Goal: Transaction & Acquisition: Purchase product/service

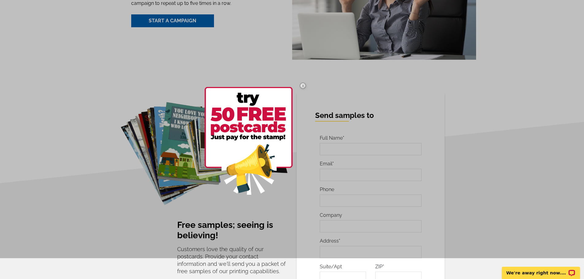
scroll to position [1043, 0]
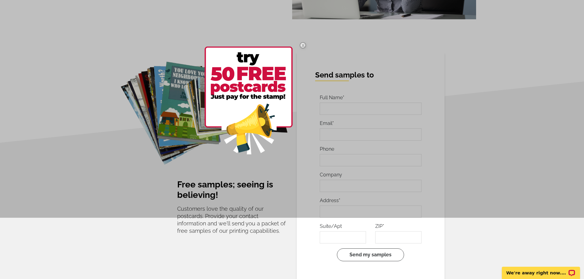
click at [305, 42] on img at bounding box center [303, 45] width 18 height 18
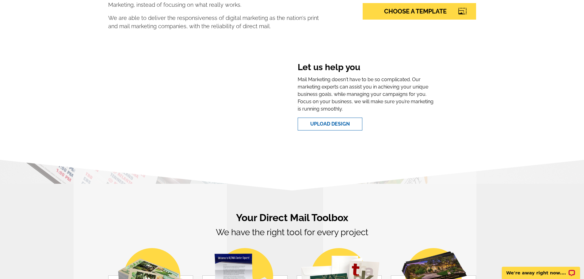
scroll to position [0, 0]
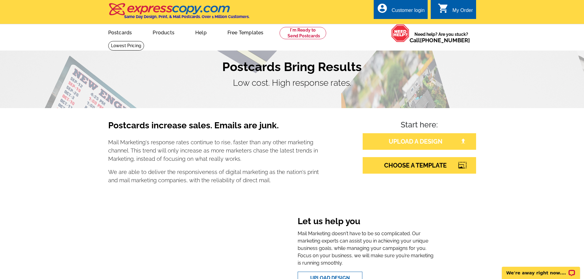
click at [421, 145] on link "UPLOAD A DESIGN" at bounding box center [419, 141] width 113 height 17
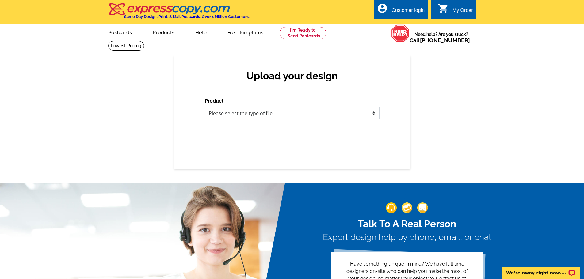
click at [298, 114] on select "Please select the type of file... Postcards Business Cards Letters and flyers G…" at bounding box center [292, 113] width 175 height 12
select select "1"
click at [205, 108] on select "Please select the type of file... Postcards Business Cards Letters and flyers G…" at bounding box center [292, 113] width 175 height 12
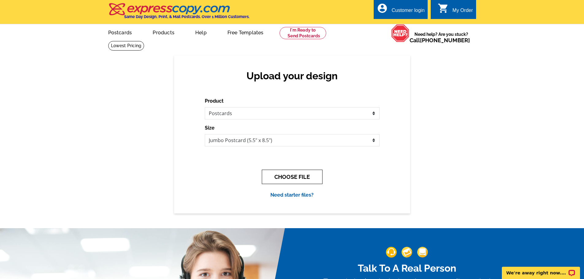
click at [292, 181] on button "CHOOSE FILE" at bounding box center [292, 177] width 61 height 14
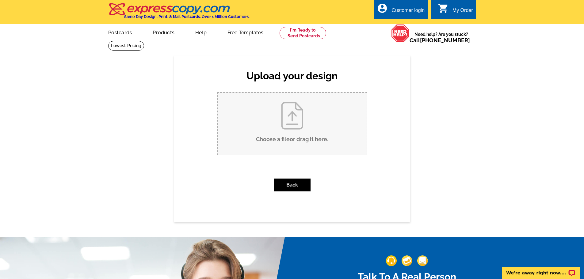
click at [295, 126] on input "Choose a file or drag it here ." at bounding box center [292, 124] width 149 height 62
type input "C:\fakepath\poster.jpg"
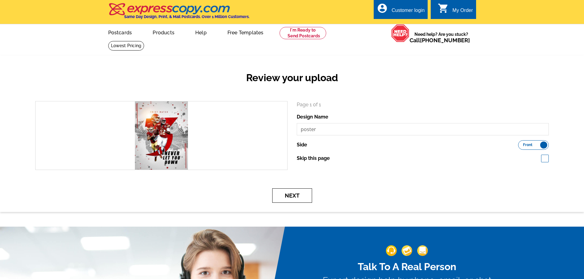
click at [297, 195] on button "Next" at bounding box center [292, 196] width 40 height 14
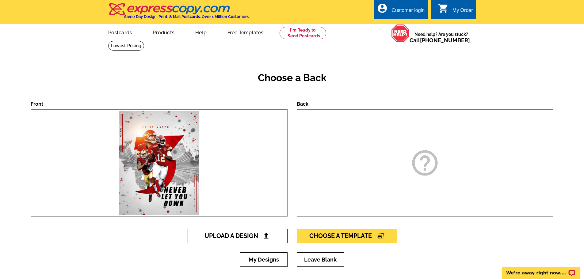
click at [263, 240] on link "Upload A Design" at bounding box center [238, 236] width 100 height 14
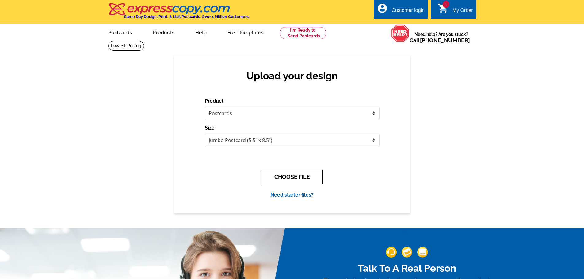
click at [301, 177] on button "CHOOSE FILE" at bounding box center [292, 177] width 61 height 14
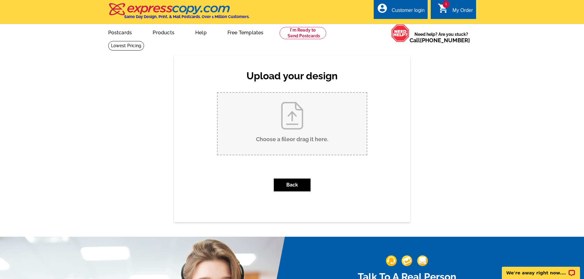
click at [294, 130] on input "Choose a file or drag it here ." at bounding box center [292, 124] width 149 height 62
type input "C:\fakepath\Greenlife background.jpg"
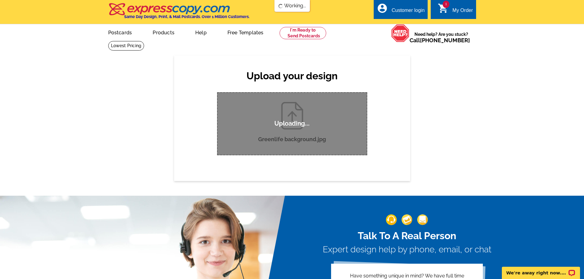
click at [388, 107] on div "Upload your design Product Please select the type of file... Postcards Business…" at bounding box center [292, 117] width 236 height 125
click at [450, 9] on link "1 shopping_cart My Order" at bounding box center [455, 11] width 35 height 8
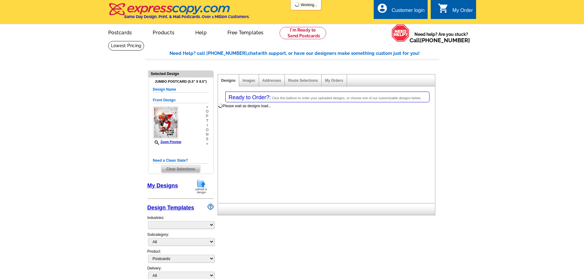
select select "1"
select select "2"
select select "back"
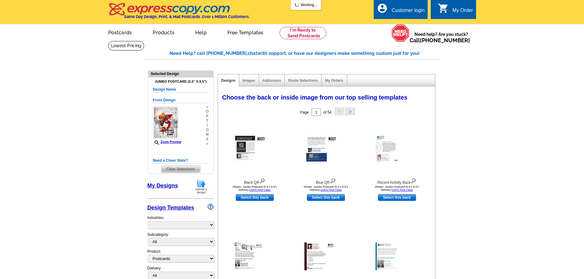
select select "785"
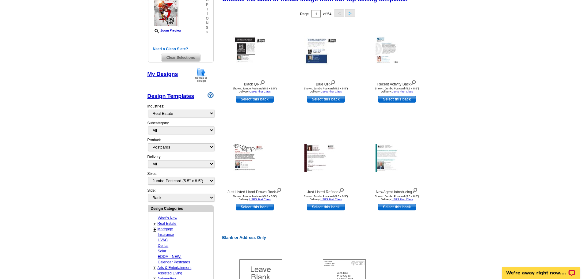
scroll to position [123, 0]
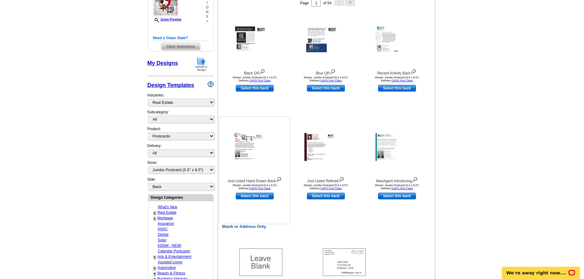
click at [261, 150] on img at bounding box center [254, 147] width 43 height 28
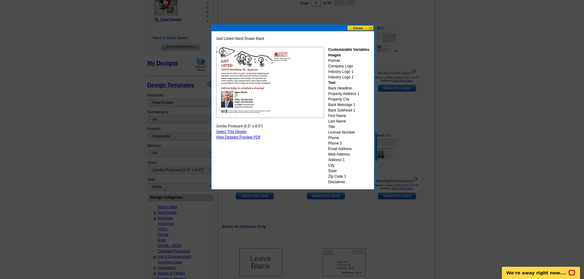
click at [364, 27] on button at bounding box center [360, 28] width 27 height 6
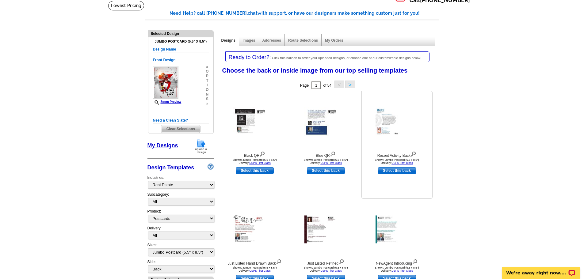
scroll to position [0, 0]
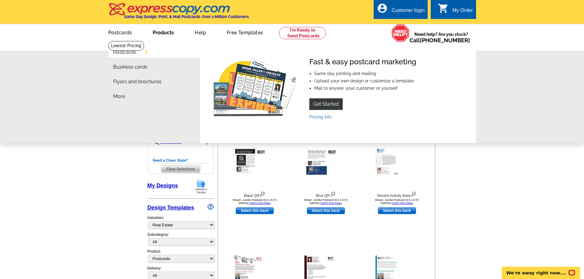
click at [130, 54] on link "Postcards" at bounding box center [124, 52] width 23 height 5
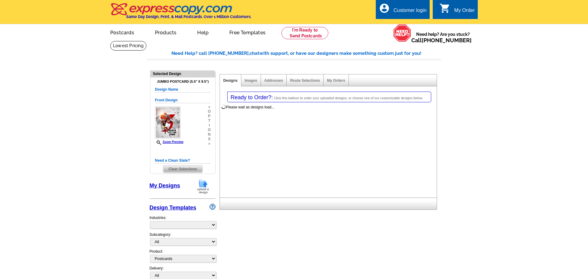
select select "1"
select select "2"
select select "back"
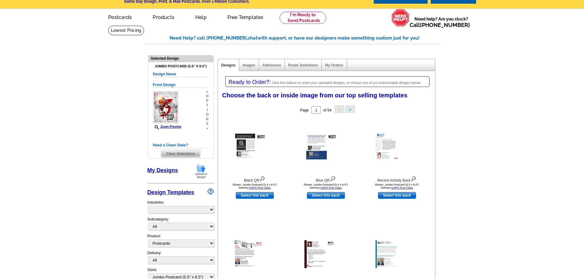
scroll to position [61, 0]
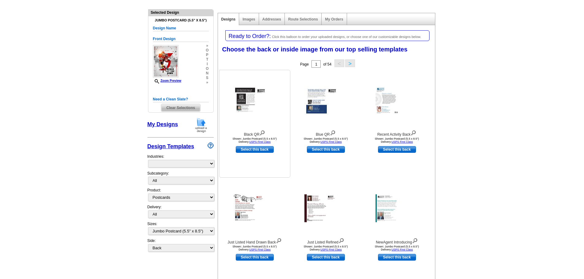
select select "785"
click at [254, 151] on link "Select this back" at bounding box center [255, 149] width 38 height 7
select select "front"
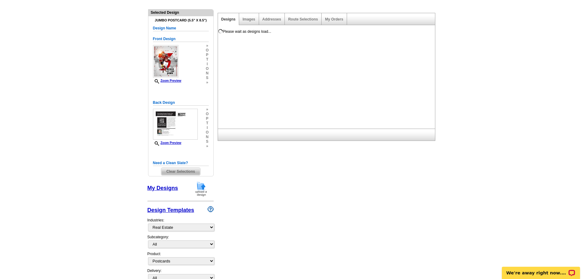
scroll to position [0, 0]
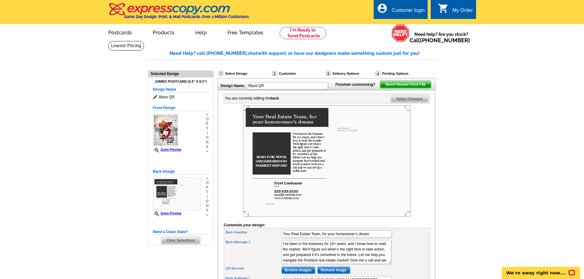
click at [443, 14] on div "0 shopping_cart My Order" at bounding box center [453, 9] width 45 height 19
click at [452, 13] on link "0 shopping_cart My Order" at bounding box center [455, 11] width 35 height 8
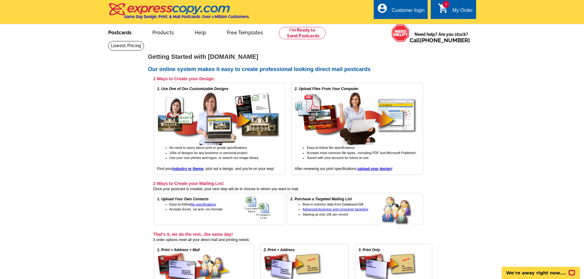
click at [131, 32] on link "Postcards" at bounding box center [119, 32] width 43 height 14
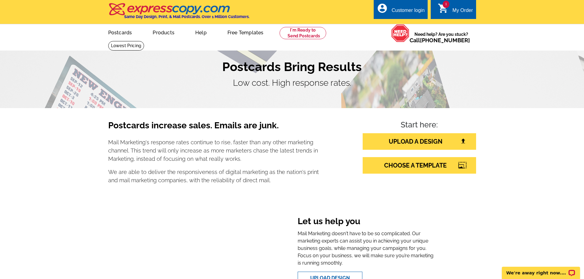
click at [440, 13] on icon "shopping_cart" at bounding box center [443, 8] width 11 height 11
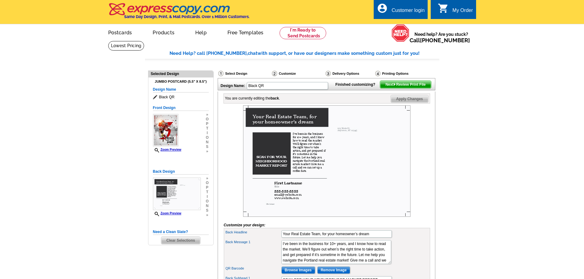
click at [399, 88] on span "Next Review Print File" at bounding box center [405, 84] width 51 height 7
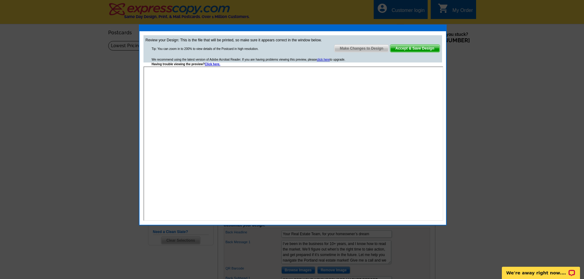
click at [409, 47] on span "Accept & Save Design" at bounding box center [414, 48] width 49 height 7
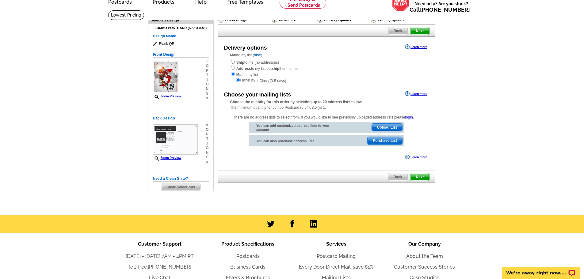
click at [423, 30] on span "Next" at bounding box center [419, 30] width 18 height 7
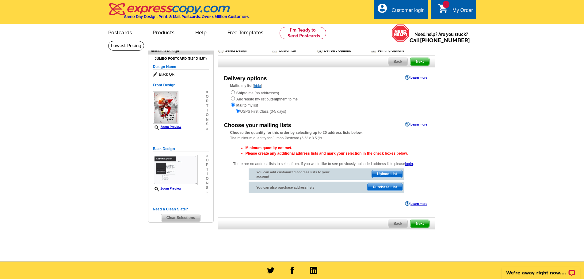
click at [418, 225] on span "Next" at bounding box center [419, 223] width 18 height 7
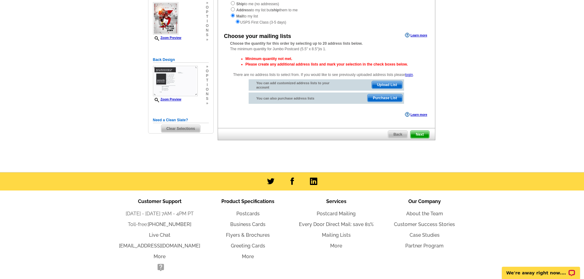
scroll to position [52, 0]
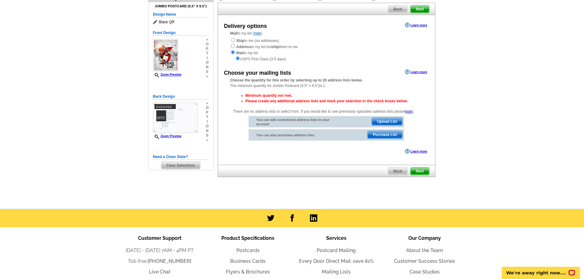
drag, startPoint x: 390, startPoint y: 117, endPoint x: 389, endPoint y: 121, distance: 3.4
click at [390, 118] on div "You can add customized address lists to your account Upload List" at bounding box center [326, 121] width 155 height 11
click at [389, 122] on span "Upload List" at bounding box center [387, 121] width 30 height 7
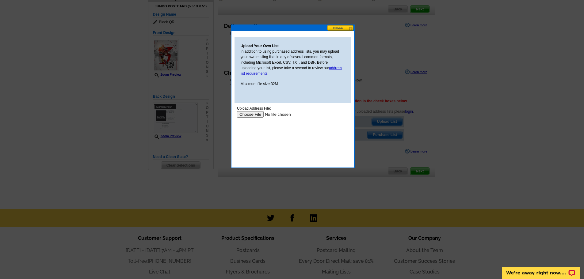
scroll to position [0, 0]
click at [343, 28] on button at bounding box center [340, 28] width 27 height 6
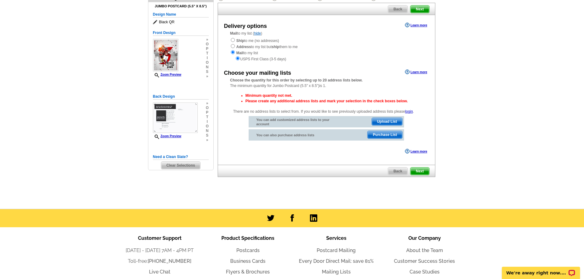
click at [390, 134] on span "Purchase List" at bounding box center [385, 134] width 35 height 7
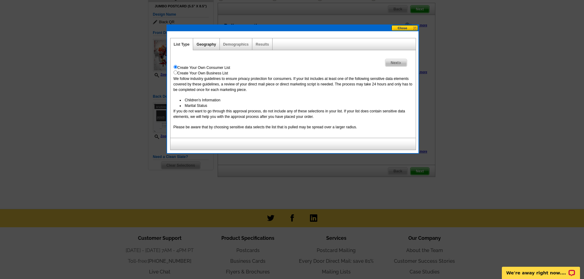
click at [210, 44] on link "Geography" at bounding box center [205, 44] width 19 height 4
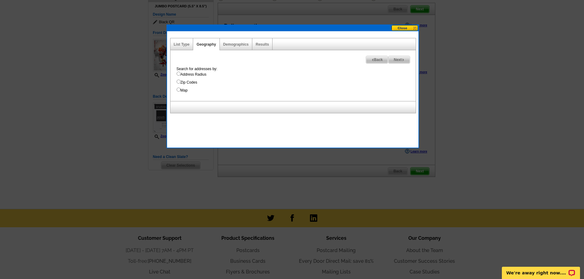
click at [408, 28] on button at bounding box center [404, 28] width 27 height 6
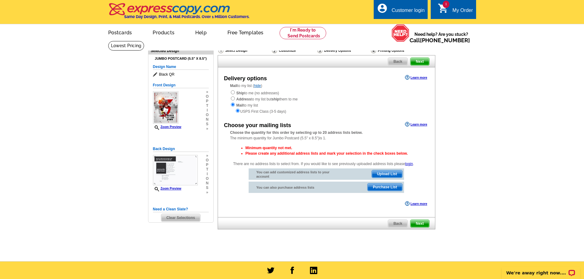
click at [420, 59] on span "Next" at bounding box center [419, 61] width 18 height 7
click at [456, 9] on div "My Order" at bounding box center [462, 12] width 21 height 9
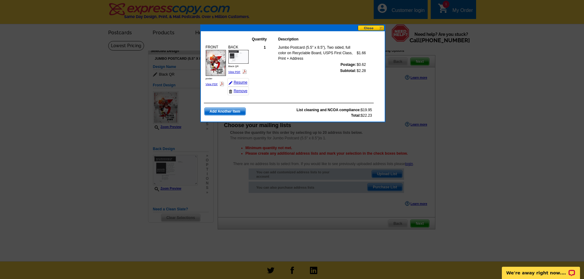
click at [303, 102] on td at bounding box center [289, 99] width 170 height 7
click at [267, 54] on td "1" at bounding box center [265, 52] width 26 height 17
click at [337, 36] on th "Description" at bounding box center [317, 39] width 78 height 6
click at [375, 30] on button at bounding box center [371, 28] width 27 height 6
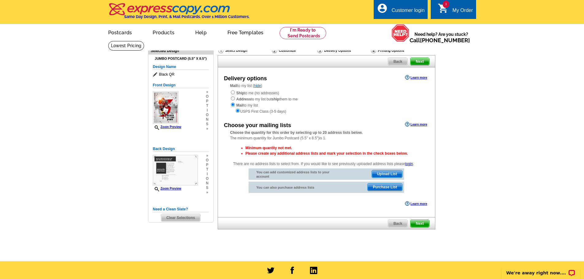
click at [460, 8] on div "My Order" at bounding box center [462, 12] width 21 height 9
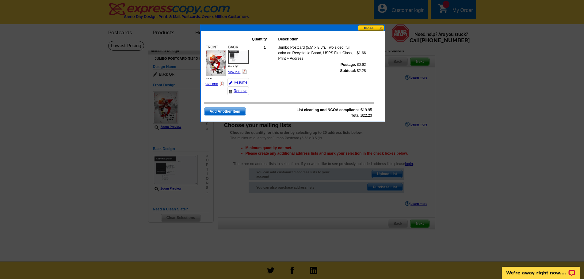
click at [366, 28] on button at bounding box center [371, 28] width 27 height 6
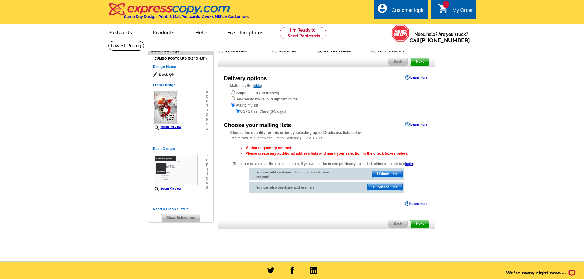
click at [460, 106] on main "Need Help? call 800-260-5887, chat with support, or have our designers make som…" at bounding box center [292, 151] width 584 height 221
click at [145, 8] on img at bounding box center [169, 9] width 123 height 13
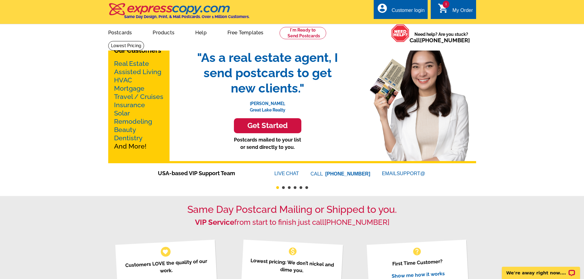
click at [447, 13] on icon "shopping_cart" at bounding box center [443, 8] width 11 height 11
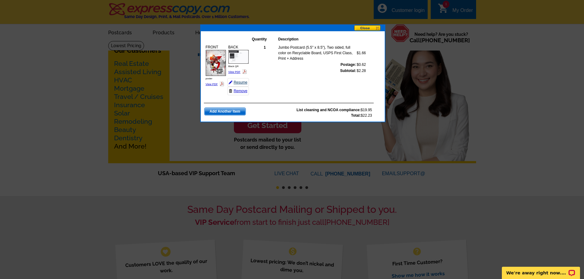
click at [241, 82] on link "Resume" at bounding box center [237, 82] width 21 height 9
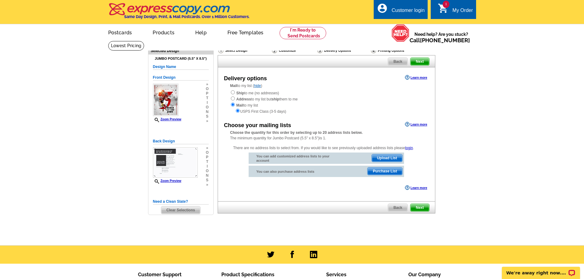
click at [418, 63] on span "Next" at bounding box center [419, 61] width 18 height 7
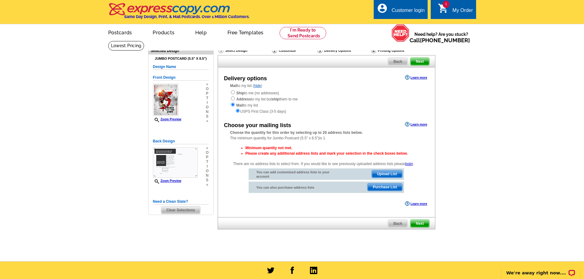
click at [424, 225] on span "Next" at bounding box center [419, 223] width 18 height 7
click at [234, 100] on input "radio" at bounding box center [233, 99] width 4 height 4
radio input "true"
click at [229, 93] on div "Mail to my list ( hide ) Ship to me (no addresses) Address to my list but ship …" at bounding box center [326, 98] width 217 height 31
click at [233, 93] on input "radio" at bounding box center [233, 92] width 4 height 4
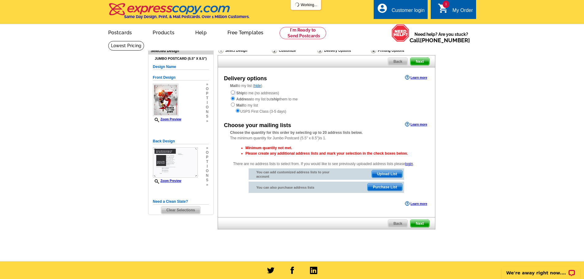
radio input "true"
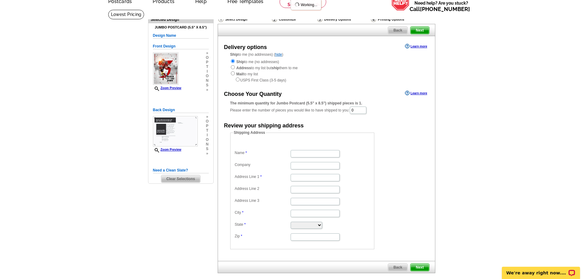
scroll to position [61, 0]
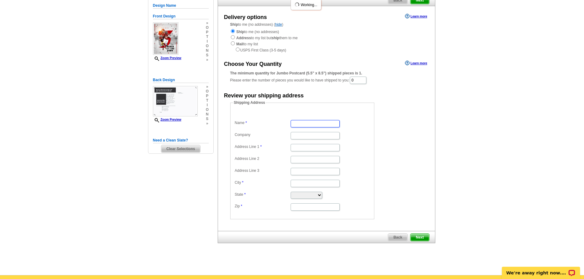
click at [306, 123] on input "Name" at bounding box center [315, 123] width 49 height 7
type input "john snow"
type input "789 Main St"
type input "St. Helena"
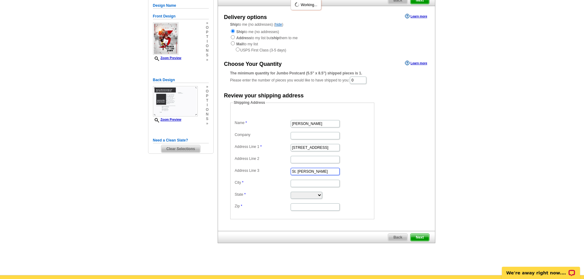
type input "St. Helena"
select select "CA"
type input "94574"
click at [372, 143] on fieldset "Shipping Address Name john snow Company Address Line 1 789 Main St Address Line…" at bounding box center [302, 160] width 144 height 120
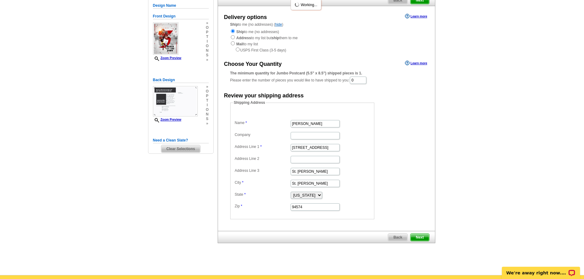
click at [425, 236] on span "Next" at bounding box center [419, 237] width 18 height 7
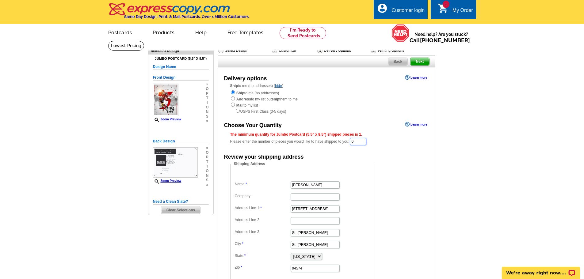
drag, startPoint x: 360, startPoint y: 141, endPoint x: 338, endPoint y: 142, distance: 22.4
click at [338, 142] on div "The minimum quantity for Jumbo Postcard (5.5" x 8.5") shipped pieces is 1. Plea…" at bounding box center [326, 139] width 192 height 14
type input "1"
click at [394, 196] on form "Shipping Address Name john snow Company Address Line 1 789 Main St Address Line…" at bounding box center [326, 222] width 192 height 120
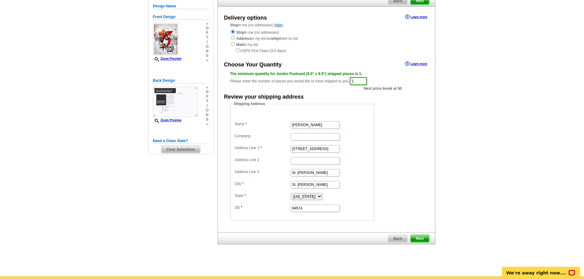
scroll to position [61, 0]
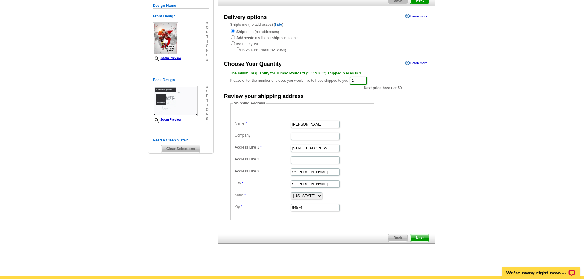
click at [424, 237] on span "Next" at bounding box center [419, 237] width 18 height 7
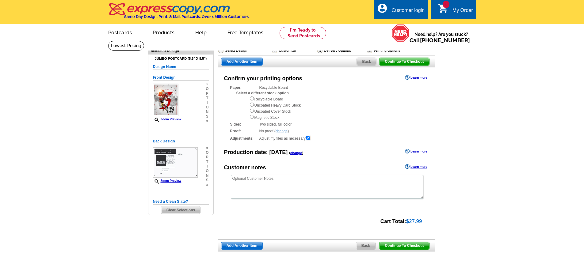
click at [416, 246] on span "Continue To Checkout" at bounding box center [403, 245] width 49 height 7
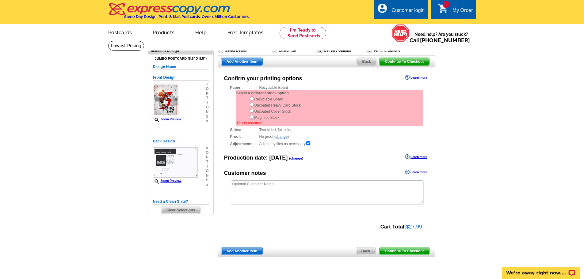
click at [251, 118] on input "radio" at bounding box center [252, 117] width 4 height 4
radio input "true"
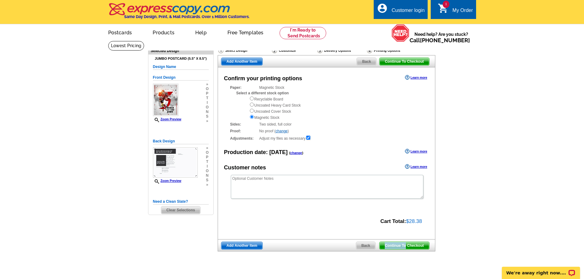
click at [406, 252] on div "Continue To Checkout Back Add Another Item" at bounding box center [327, 245] width 218 height 12
click at [489, 152] on main "Need Help? call [PHONE_NUMBER], chat with support, or have our designers make s…" at bounding box center [292, 162] width 584 height 243
click at [404, 249] on span "Continue To Checkout" at bounding box center [403, 245] width 49 height 7
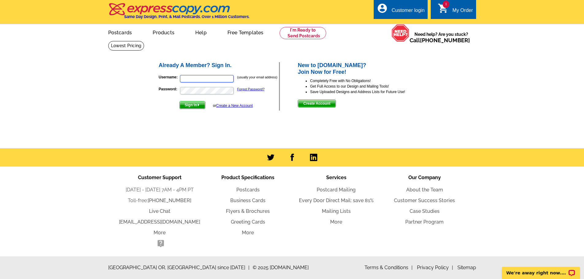
click at [199, 82] on input "Username:" at bounding box center [207, 78] width 54 height 7
paste input "[EMAIL_ADDRESS][DOMAIN_NAME]"
type input "[EMAIL_ADDRESS][DOMAIN_NAME]"
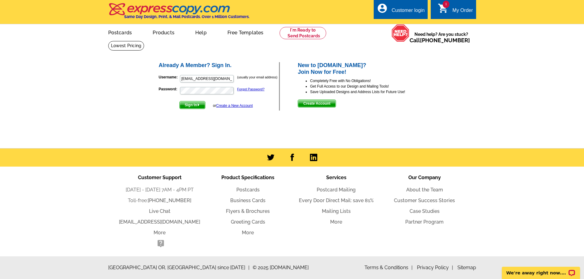
click at [190, 103] on span "Sign In" at bounding box center [192, 104] width 25 height 7
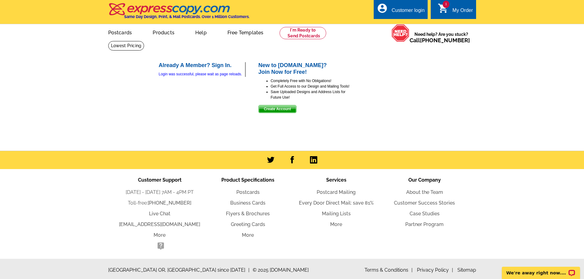
click at [451, 6] on div "1 shopping_cart My Order" at bounding box center [453, 9] width 45 height 19
